Goal: Task Accomplishment & Management: Manage account settings

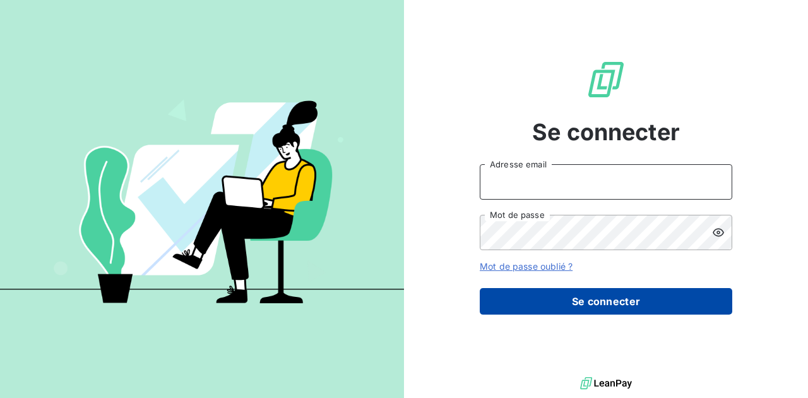
type input "[PERSON_NAME][EMAIL_ADDRESS][DOMAIN_NAME]"
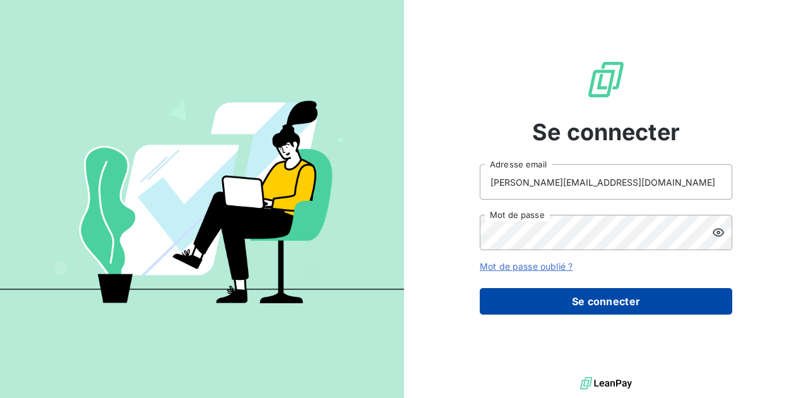
click at [533, 302] on button "Se connecter" at bounding box center [606, 301] width 252 height 27
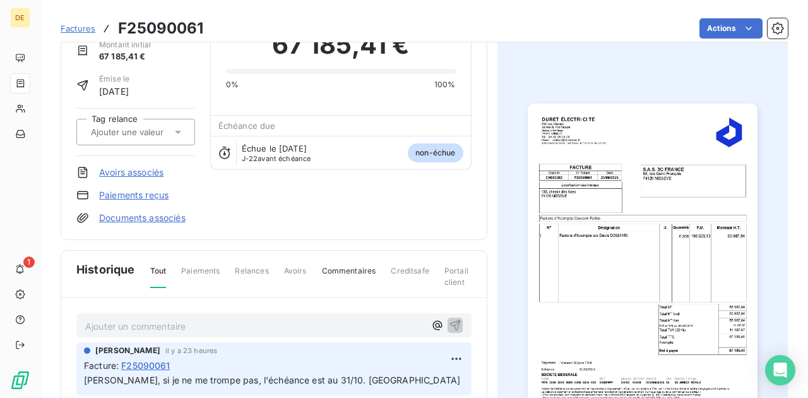
scroll to position [168, 0]
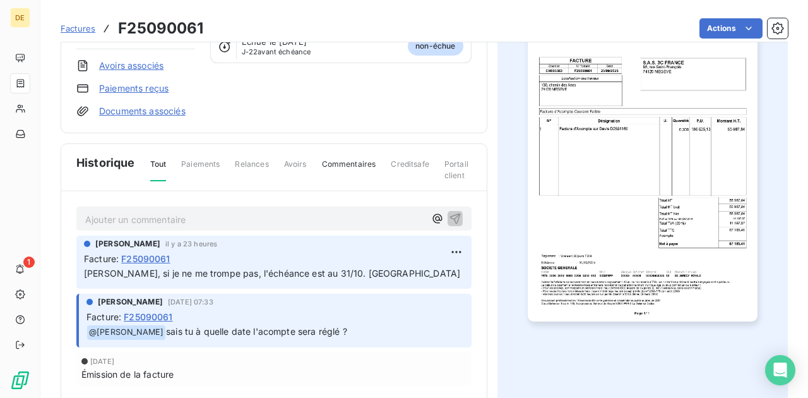
click at [85, 271] on span "[PERSON_NAME], si je ne me trompe pas, l'échéance est au 31/10. [GEOGRAPHIC_DAT…" at bounding box center [272, 273] width 376 height 11
drag, startPoint x: 343, startPoint y: 270, endPoint x: 351, endPoint y: 271, distance: 8.2
click at [343, 270] on span "[PERSON_NAME], si je ne me trompe pas, l'échéance est au 31/10. [GEOGRAPHIC_DAT…" at bounding box center [272, 273] width 376 height 11
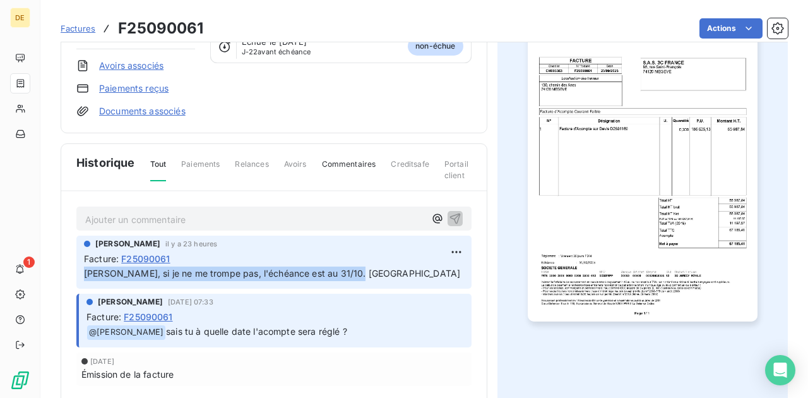
drag, startPoint x: 338, startPoint y: 271, endPoint x: 75, endPoint y: 266, distance: 262.5
click at [75, 266] on div "Ajouter un commentaire ﻿ [PERSON_NAME] il y a 23 heures Facture : F25090061 [PE…" at bounding box center [273, 313] width 425 height 245
copy span "[PERSON_NAME], si je ne me trompe pas, l'échéance est au 31/10. [GEOGRAPHIC_DAT…"
click at [456, 248] on html "DE 1 Factures F25090061 Actions 3C FRANCE 93C Montant initial 67 185,41 € Émise…" at bounding box center [404, 199] width 808 height 398
click at [412, 281] on div "Editer" at bounding box center [422, 278] width 71 height 20
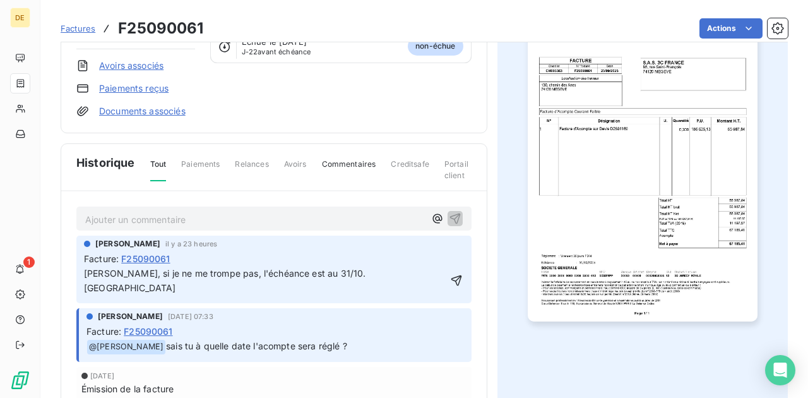
click at [85, 273] on span "[PERSON_NAME], si je ne me trompe pas, l'échéance est au 31/10. [GEOGRAPHIC_DAT…" at bounding box center [226, 280] width 285 height 25
click at [115, 274] on span "@[PERSON_NAME], si je ne me trompe pas, l'échéance est au 31/10. [GEOGRAPHIC_DA…" at bounding box center [230, 280] width 293 height 25
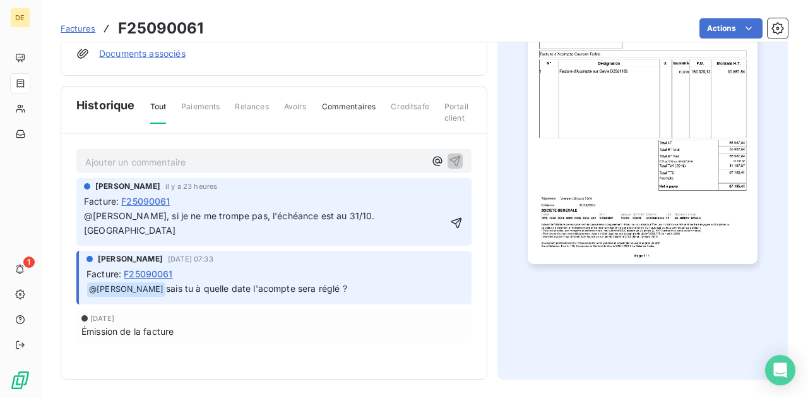
scroll to position [226, 0]
click at [454, 218] on icon "button" at bounding box center [456, 223] width 11 height 11
click at [102, 212] on span "@[PERSON_NAME], si je ne me trompe pas, l'échéance est au 31/10. [GEOGRAPHIC_DA…" at bounding box center [230, 222] width 293 height 25
drag, startPoint x: 153, startPoint y: 212, endPoint x: 90, endPoint y: 213, distance: 63.1
click at [90, 213] on span "@[PERSON_NAME], si je ne me trompe pas, l'échéance est au 31/10. [GEOGRAPHIC_DA…" at bounding box center [230, 222] width 293 height 25
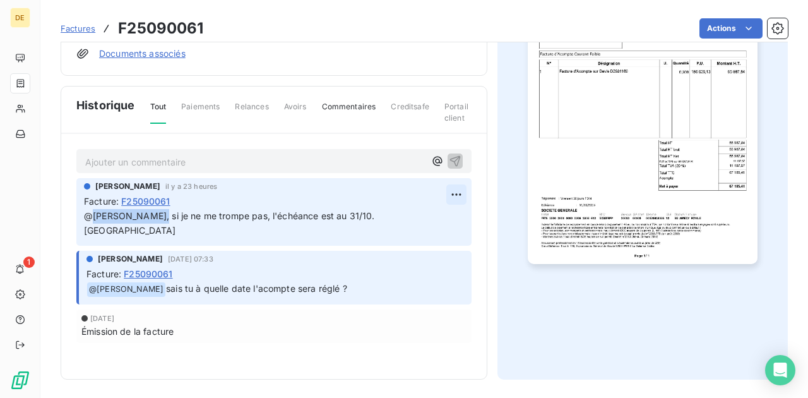
click at [451, 189] on html "DE 1 Factures F25090061 Actions 3C FRANCE 93C Montant initial 67 185,41 € Émise…" at bounding box center [404, 199] width 808 height 398
click at [428, 220] on div "Editer" at bounding box center [422, 220] width 71 height 20
click at [86, 215] on span "@[PERSON_NAME], si je ne me trompe pas, l'échéance est au 31/10. [GEOGRAPHIC_DA…" at bounding box center [230, 222] width 293 height 25
click at [434, 159] on icon "button" at bounding box center [437, 161] width 13 height 13
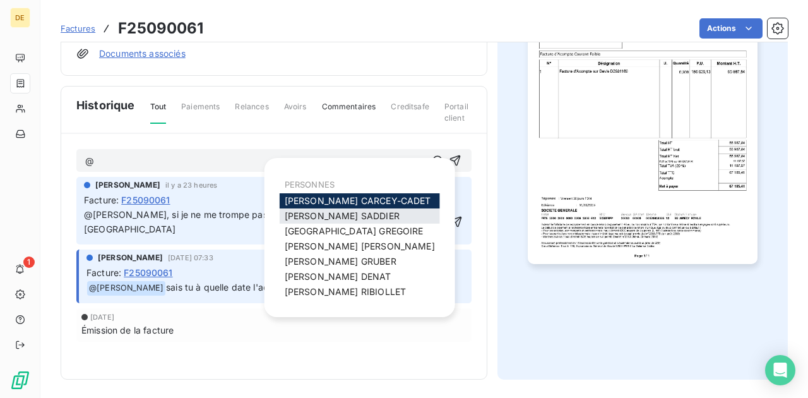
click at [331, 216] on span "[PERSON_NAME]" at bounding box center [342, 215] width 115 height 11
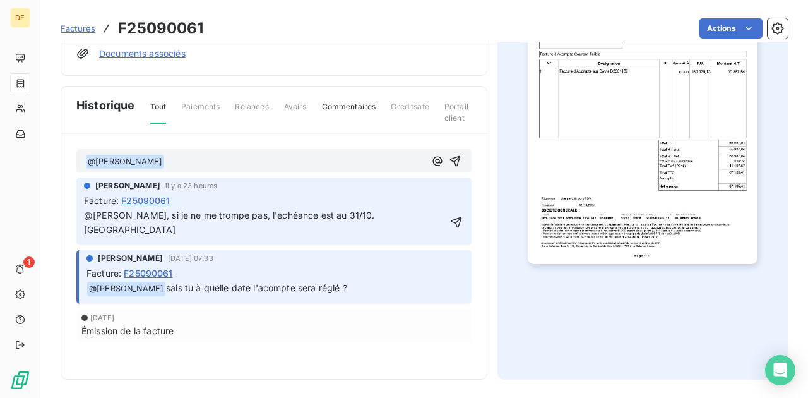
click at [280, 211] on span "@[PERSON_NAME], si je ne me trompe pas, l'échéance est au 31/10. [GEOGRAPHIC_DA…" at bounding box center [230, 221] width 293 height 25
click at [243, 214] on span "@[PERSON_NAME], si je ne me trompe pas, l'échéance est au 31/10. [GEOGRAPHIC_DA…" at bounding box center [230, 221] width 293 height 25
drag, startPoint x: 157, startPoint y: 156, endPoint x: 54, endPoint y: 153, distance: 103.5
click at [54, 153] on section "Factures F25090061 Actions 3C FRANCE 93C Montant initial 67 185,41 € Émise le […" at bounding box center [423, 199] width 767 height 398
click at [86, 215] on span "@[PERSON_NAME], si je ne me trompe pas, l'échéance est au 31/10. [GEOGRAPHIC_DA…" at bounding box center [230, 222] width 293 height 25
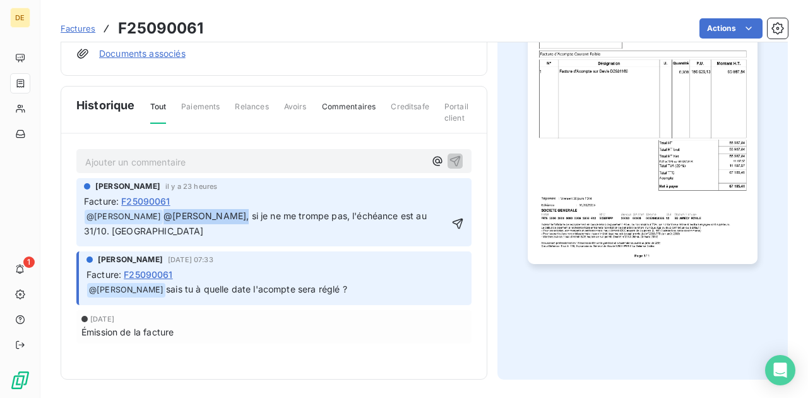
drag, startPoint x: 225, startPoint y: 213, endPoint x: 160, endPoint y: 214, distance: 64.4
click at [160, 214] on span "@[PERSON_NAME], si je ne me trompe pas, l'échéance est au 31/10. [GEOGRAPHIC_DA…" at bounding box center [256, 223] width 345 height 26
click at [454, 218] on icon "button" at bounding box center [456, 223] width 11 height 11
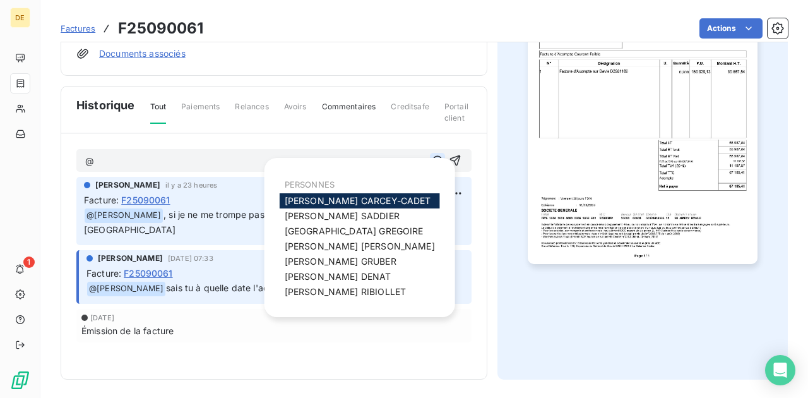
click at [433, 159] on icon "button" at bounding box center [437, 160] width 13 height 13
click at [324, 215] on span "[PERSON_NAME]" at bounding box center [342, 215] width 115 height 11
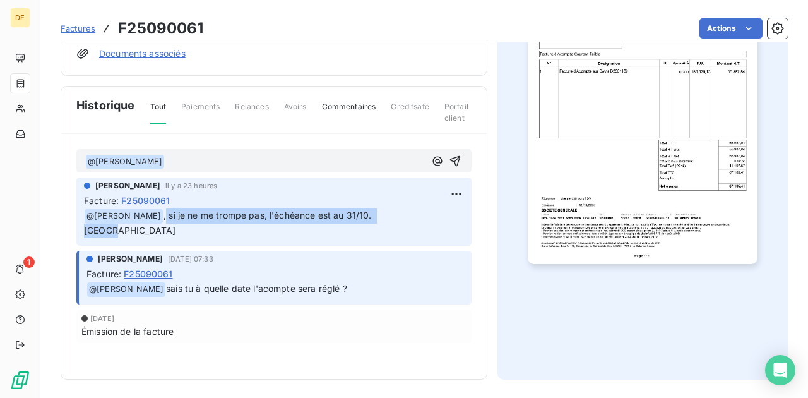
drag, startPoint x: 394, startPoint y: 209, endPoint x: 159, endPoint y: 210, distance: 234.7
click at [159, 210] on p "﻿ @ [PERSON_NAME] , si je ne me trompe pas, l'échéance est au 31/10. [GEOGRAPHI…" at bounding box center [274, 223] width 380 height 30
copy span "si je ne me trompe pas, l'échéance est au 31/10. [GEOGRAPHIC_DATA]"
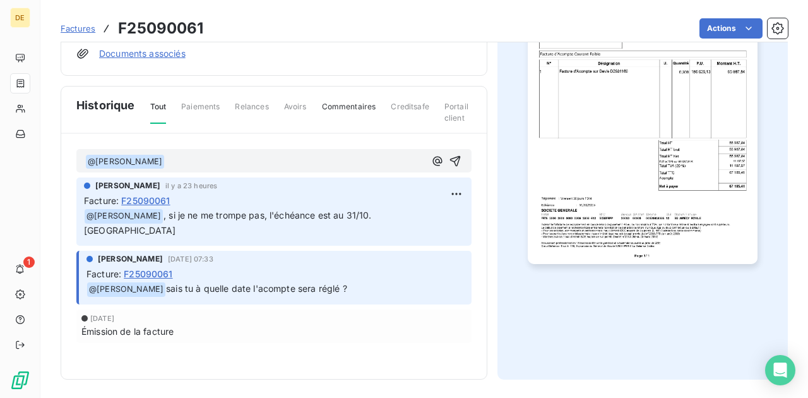
click at [177, 158] on p "﻿ @ [PERSON_NAME] ﻿ ﻿" at bounding box center [254, 161] width 339 height 15
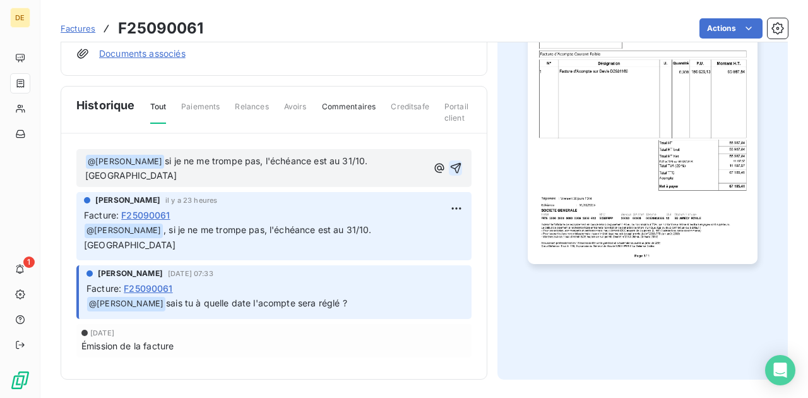
click at [456, 163] on icon "button" at bounding box center [455, 168] width 11 height 11
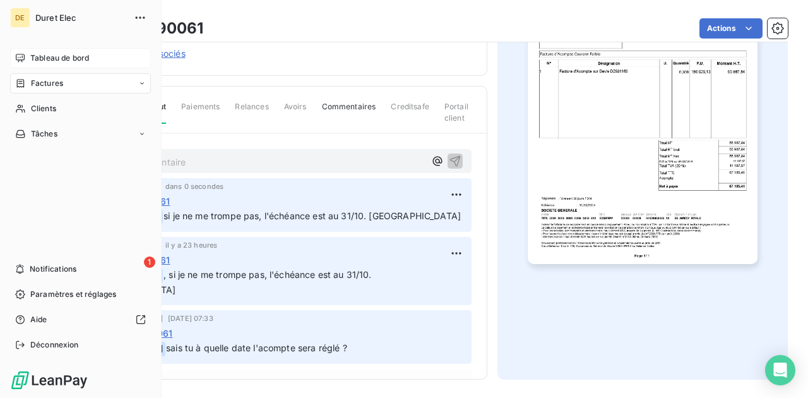
click at [44, 59] on span "Tableau de bord" at bounding box center [59, 57] width 59 height 11
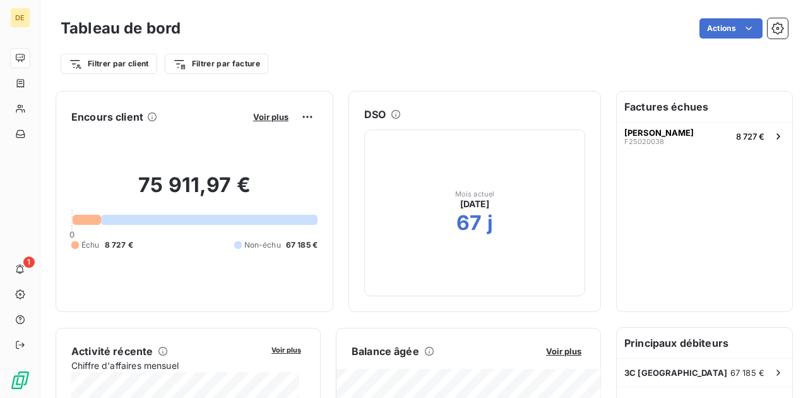
click at [189, 185] on h2 "75 911,97 €" at bounding box center [194, 191] width 246 height 38
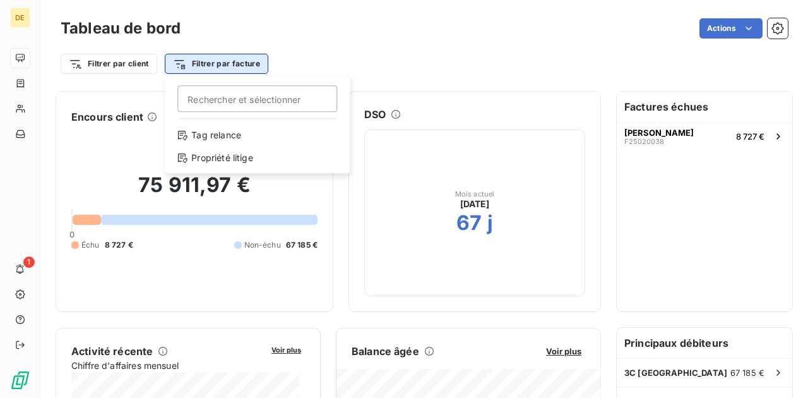
click at [238, 69] on html "DE 1 Tableau de bord Actions Filtrer par client Filtrer par facture Rechercher …" at bounding box center [404, 199] width 808 height 398
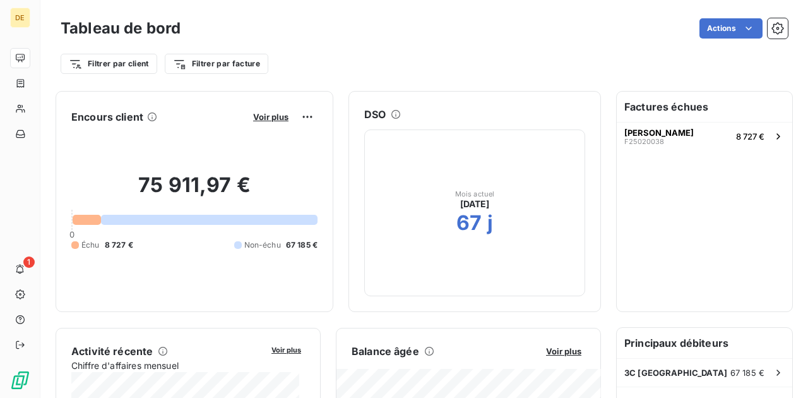
click at [370, 43] on html "DE 1 Tableau de bord Actions Filtrer par client Filtrer par facture Encours cli…" at bounding box center [404, 199] width 808 height 398
click at [109, 63] on html "DE 1 Tableau de bord Actions Filtrer par client Filtrer par facture Encours cli…" at bounding box center [404, 199] width 808 height 398
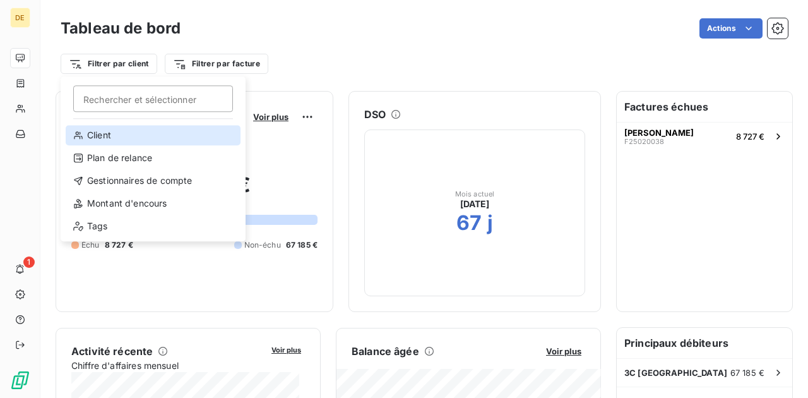
click at [100, 136] on div "Client" at bounding box center [153, 135] width 175 height 20
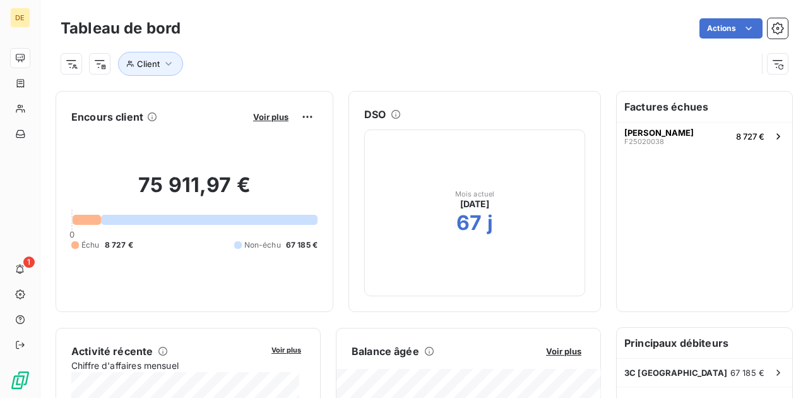
click at [318, 55] on div "Client" at bounding box center [409, 64] width 696 height 24
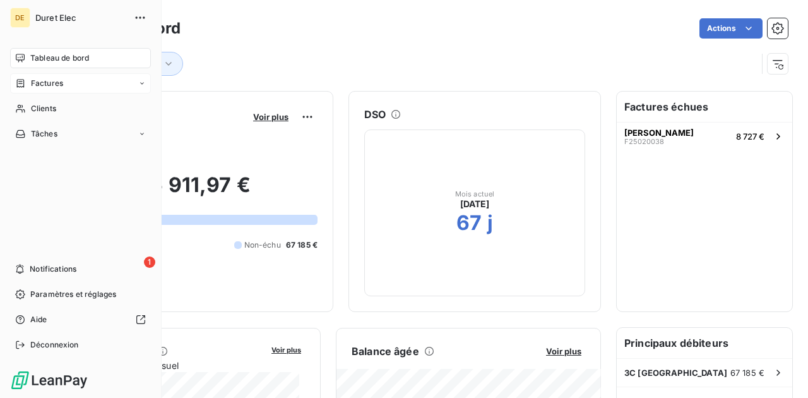
click at [22, 81] on icon at bounding box center [20, 83] width 11 height 10
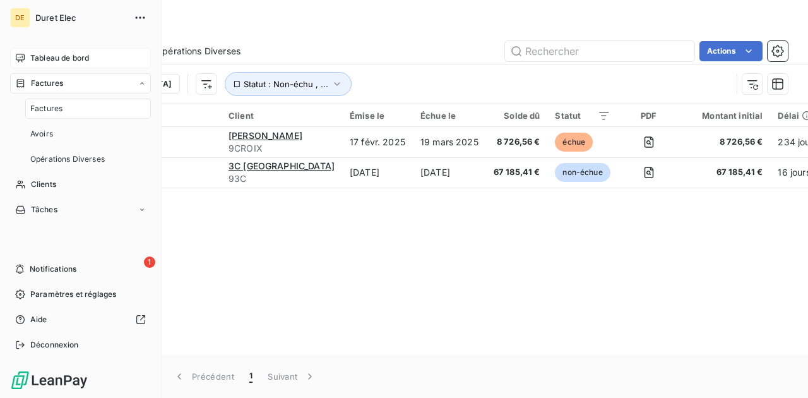
click at [40, 110] on span "Factures" at bounding box center [46, 108] width 32 height 11
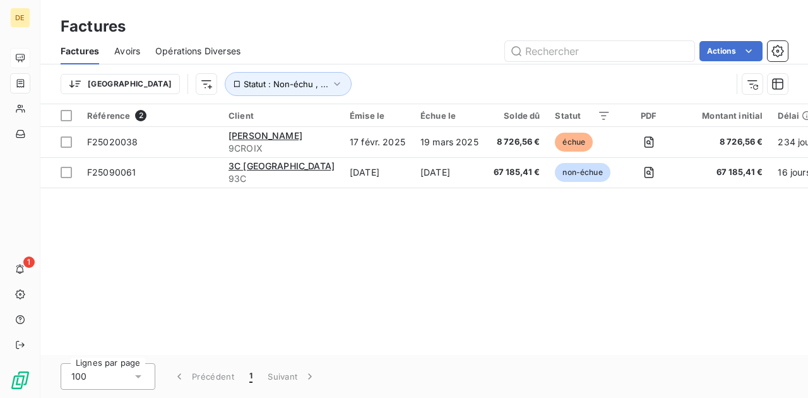
click at [368, 260] on div "Référence 2 Client Émise le Échue le Solde dû Statut PDF Montant initial Délai …" at bounding box center [423, 229] width 767 height 250
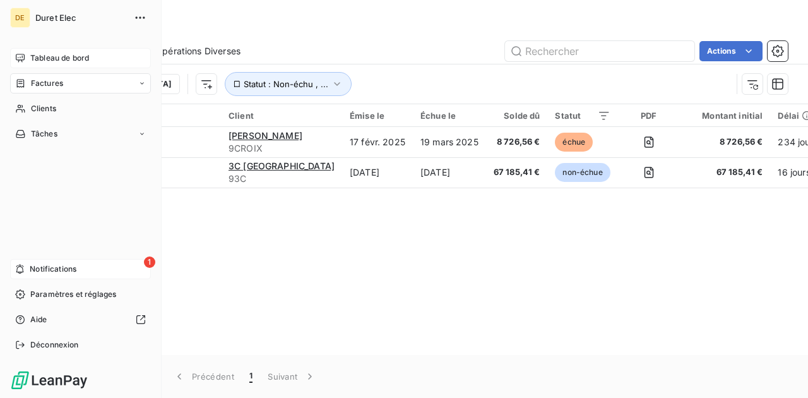
click at [58, 273] on span "Notifications" at bounding box center [53, 268] width 47 height 11
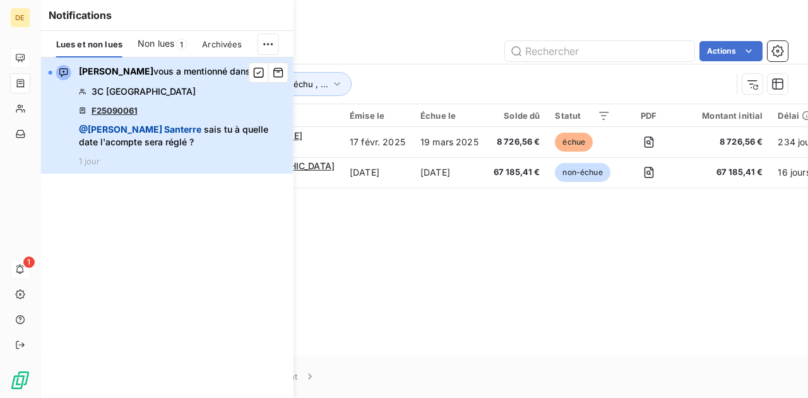
click at [158, 152] on div "[PERSON_NAME] vous a mentionné dans 3C FRANCE F25090061 @ [PERSON_NAME] sais tu…" at bounding box center [182, 115] width 207 height 101
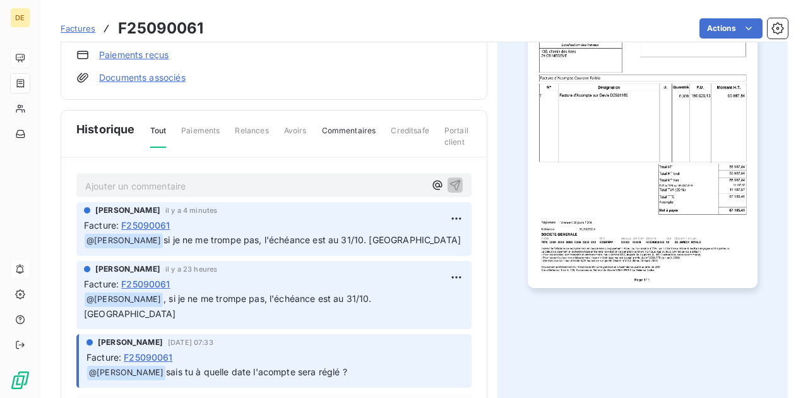
scroll to position [226, 0]
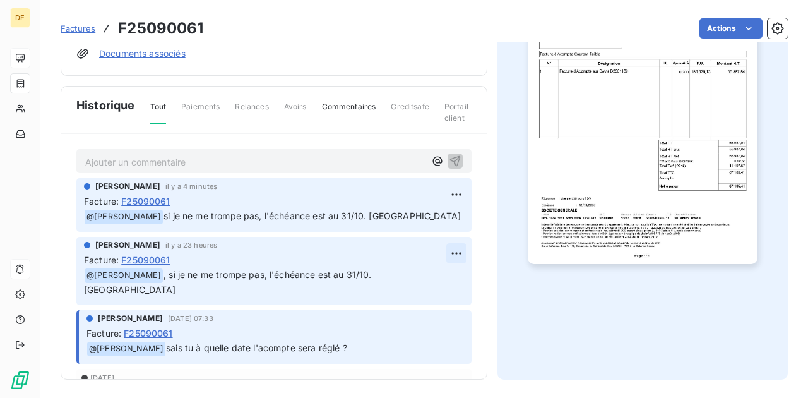
click at [447, 247] on html "DE Factures F25090061 Actions 3C FRANCE 93C Montant initial 67 185,41 € Émise l…" at bounding box center [404, 199] width 808 height 398
click at [409, 297] on div "Supprimer" at bounding box center [416, 302] width 71 height 20
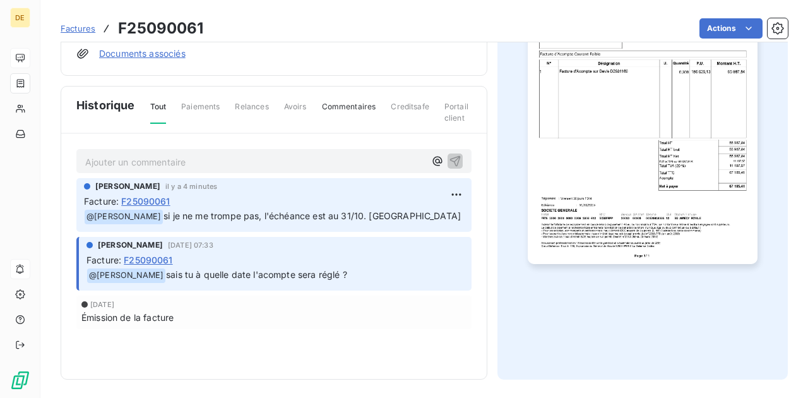
click at [196, 103] on span "Paiements" at bounding box center [200, 111] width 38 height 21
click at [336, 105] on span "Commentaires" at bounding box center [349, 111] width 54 height 21
click at [157, 105] on span "Tout" at bounding box center [158, 111] width 16 height 21
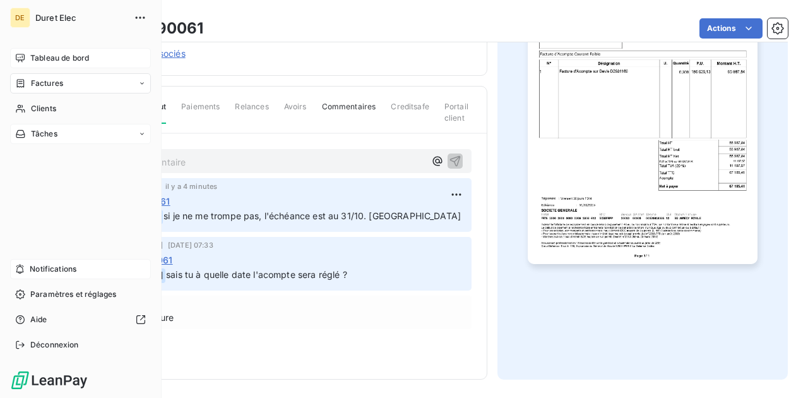
click at [86, 141] on div "Tâches" at bounding box center [80, 134] width 141 height 20
